Goal: Task Accomplishment & Management: Use online tool/utility

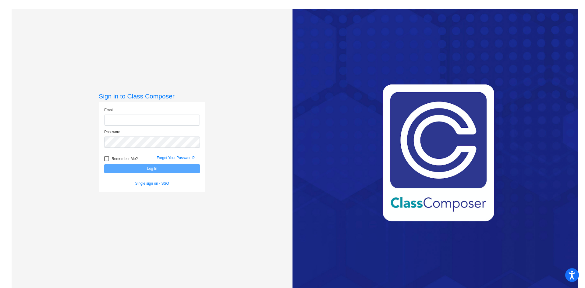
type input "[EMAIL_ADDRESS][DOMAIN_NAME]"
click at [144, 168] on button "Log In" at bounding box center [152, 168] width 96 height 9
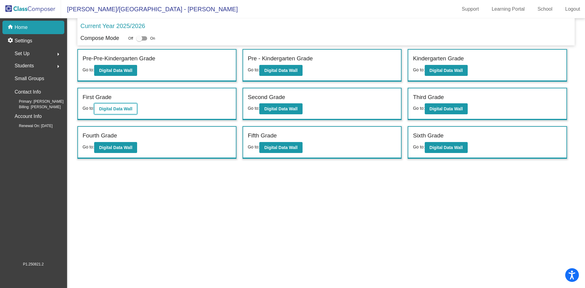
click at [118, 111] on b "Digital Data Wall" at bounding box center [115, 108] width 33 height 5
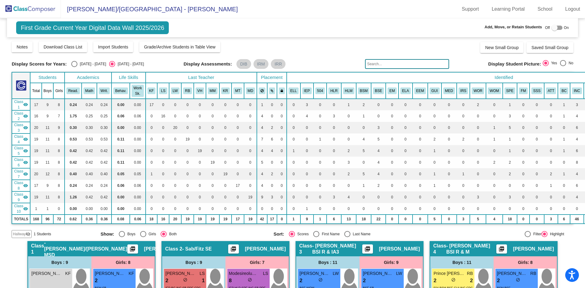
click at [390, 65] on input "text" at bounding box center [407, 64] width 84 height 10
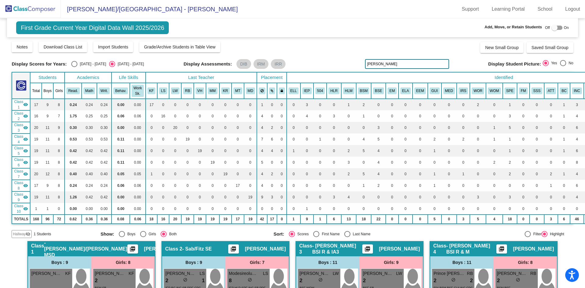
type input "[PERSON_NAME]"
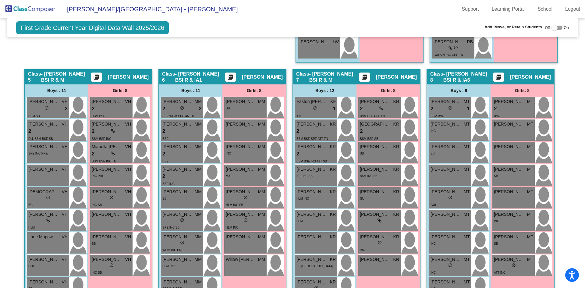
scroll to position [579, 0]
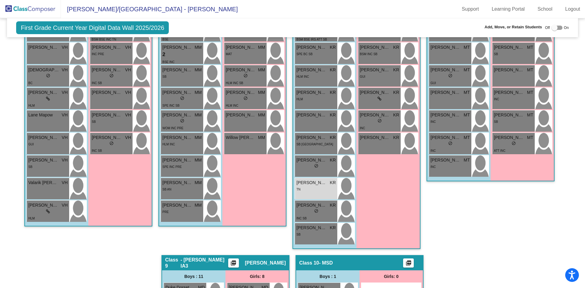
click at [476, 232] on div "Class 8 - [PERSON_NAME] BSI R & IA6 picture_as_pdf [PERSON_NAME] Add Student Fi…" at bounding box center [490, 101] width 128 height 308
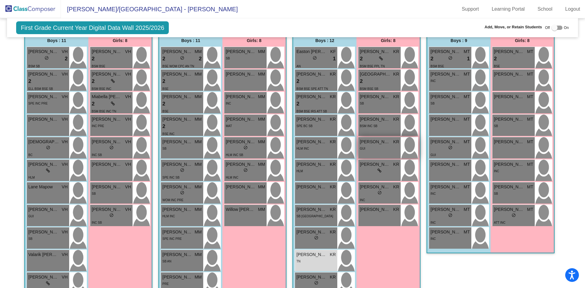
scroll to position [518, 0]
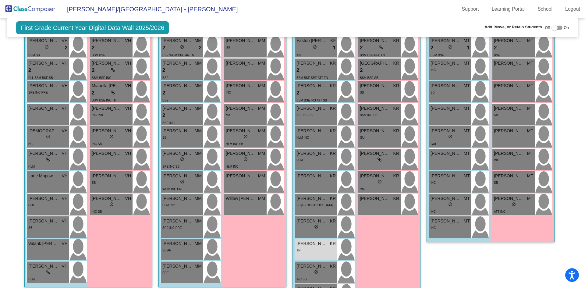
click at [0, 0] on div "Girls: 8 [PERSON_NAME] KR 2 lock do_not_disturb_alt BSM BSE PPL TN Isla [PERSON…" at bounding box center [0, 0] width 0 height 0
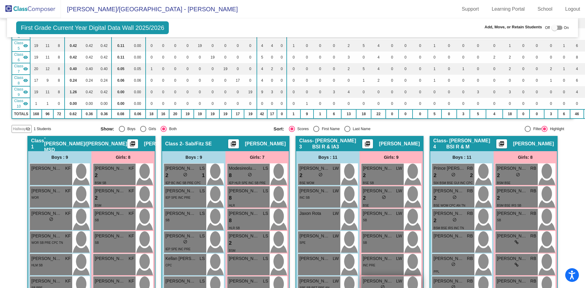
scroll to position [0, 0]
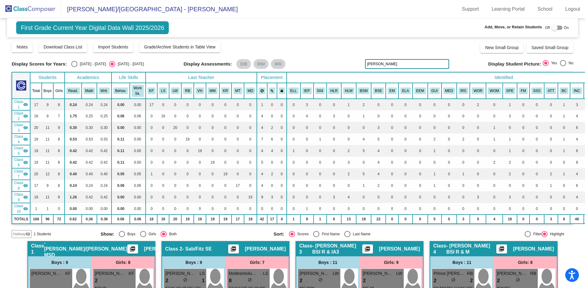
drag, startPoint x: 352, startPoint y: 63, endPoint x: 322, endPoint y: 62, distance: 29.2
click at [322, 62] on div "Display Scores for Years: [DATE] - [DATE] [DATE] - [DATE] Display Assessments: …" at bounding box center [292, 64] width 561 height 10
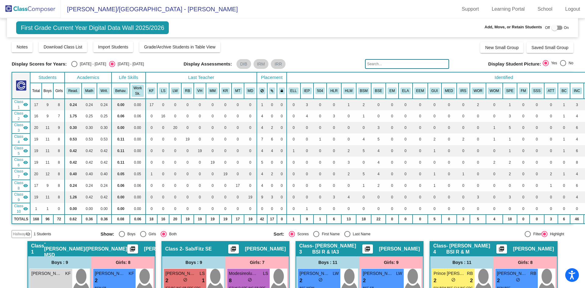
click at [312, 50] on div "Notes Download Class List Import Students Grade/Archive Students in Table View …" at bounding box center [292, 47] width 561 height 12
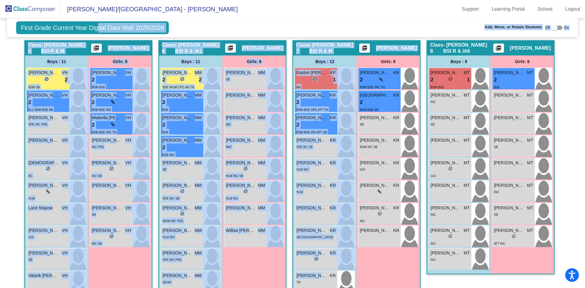
scroll to position [480, 0]
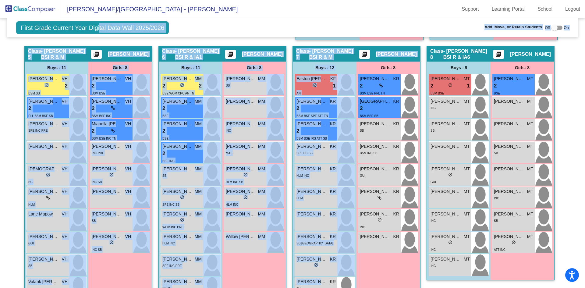
drag, startPoint x: 321, startPoint y: 245, endPoint x: 97, endPoint y: 30, distance: 310.7
click at [97, 30] on div "First Grade Current Year Digital Data Wall 2025/2026 Add, Move, or Retain Stude…" at bounding box center [292, 88] width 561 height 1101
click at [389, 19] on div "First Grade Current Year Digital Data Wall 2025/2026 Add, Move, or Retain Stude…" at bounding box center [292, 27] width 571 height 19
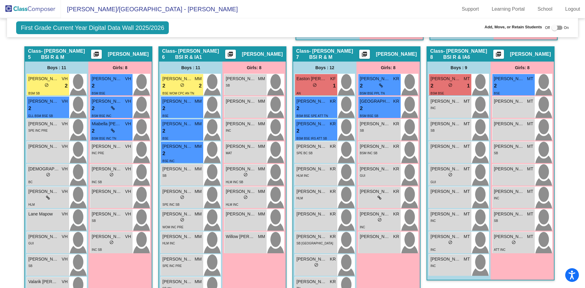
click at [560, 28] on div "Off On" at bounding box center [557, 27] width 24 height 7
click at [558, 28] on div at bounding box center [556, 28] width 11 height 4
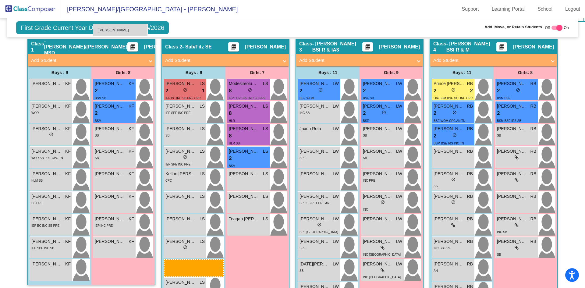
scroll to position [198, 0]
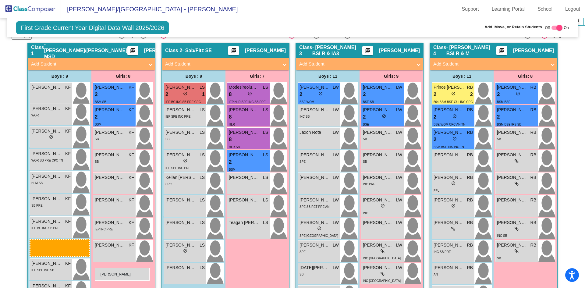
drag, startPoint x: 307, startPoint y: 253, endPoint x: 95, endPoint y: 268, distance: 213.1
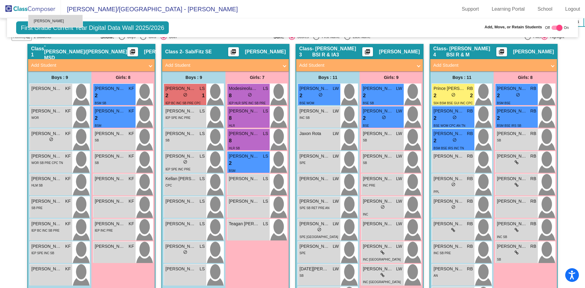
scroll to position [197, 0]
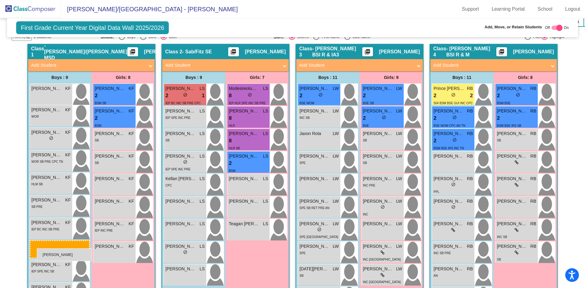
drag, startPoint x: 317, startPoint y: 231, endPoint x: 37, endPoint y: 248, distance: 280.5
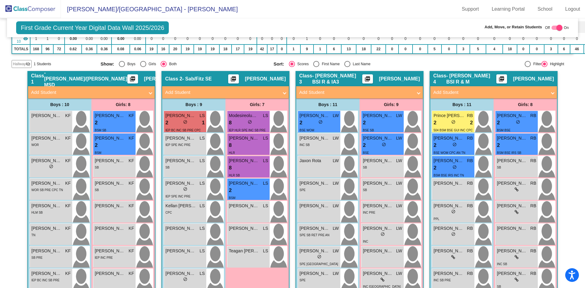
scroll to position [167, 0]
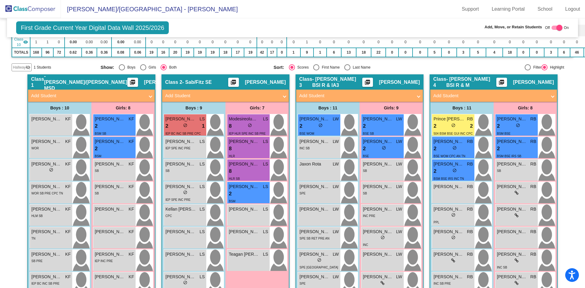
click at [551, 28] on div at bounding box center [556, 28] width 11 height 4
checkbox input "false"
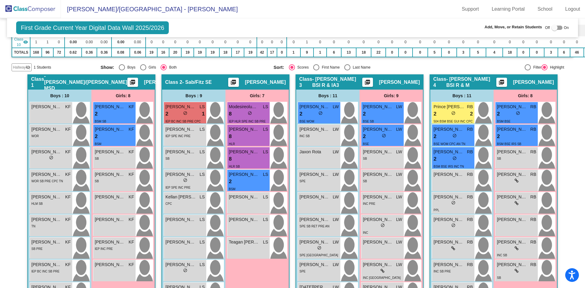
click at [27, 10] on img at bounding box center [30, 9] width 61 height 18
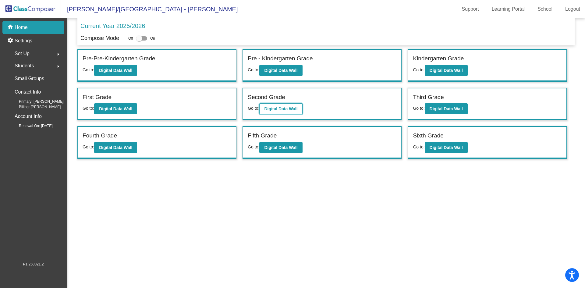
click at [277, 107] on b "Digital Data Wall" at bounding box center [280, 108] width 33 height 5
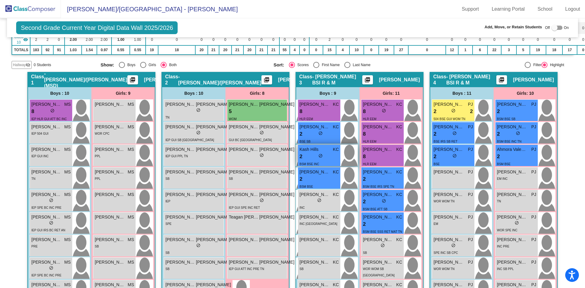
scroll to position [183, 0]
